Goal: Information Seeking & Learning: Learn about a topic

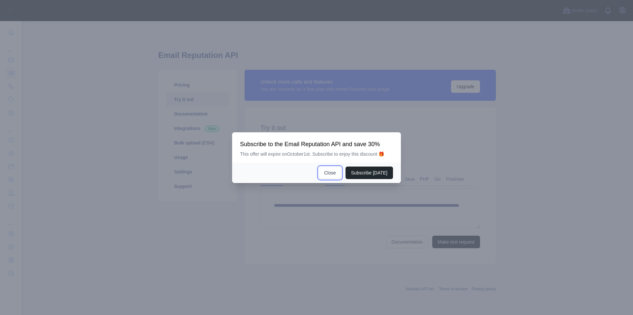
click at [335, 173] on button "Close" at bounding box center [329, 173] width 23 height 13
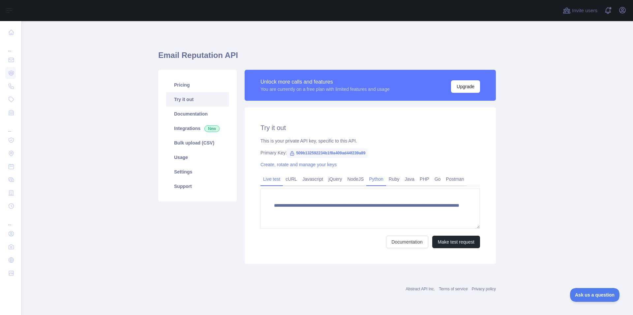
click at [377, 179] on link "Python" at bounding box center [376, 179] width 20 height 11
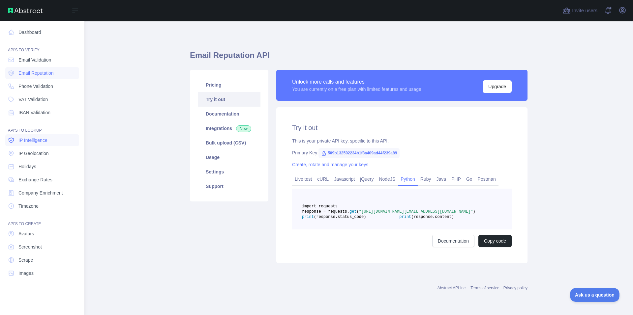
click at [43, 144] on link "IP Intelligence" at bounding box center [42, 140] width 74 height 12
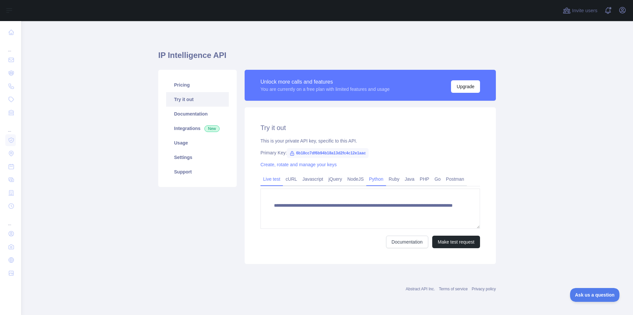
click at [368, 176] on link "Python" at bounding box center [376, 179] width 20 height 11
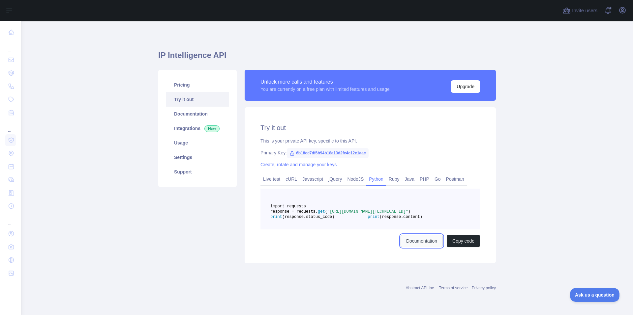
click at [425, 247] on link "Documentation" at bounding box center [421, 241] width 42 height 13
